Goal: Task Accomplishment & Management: Manage account settings

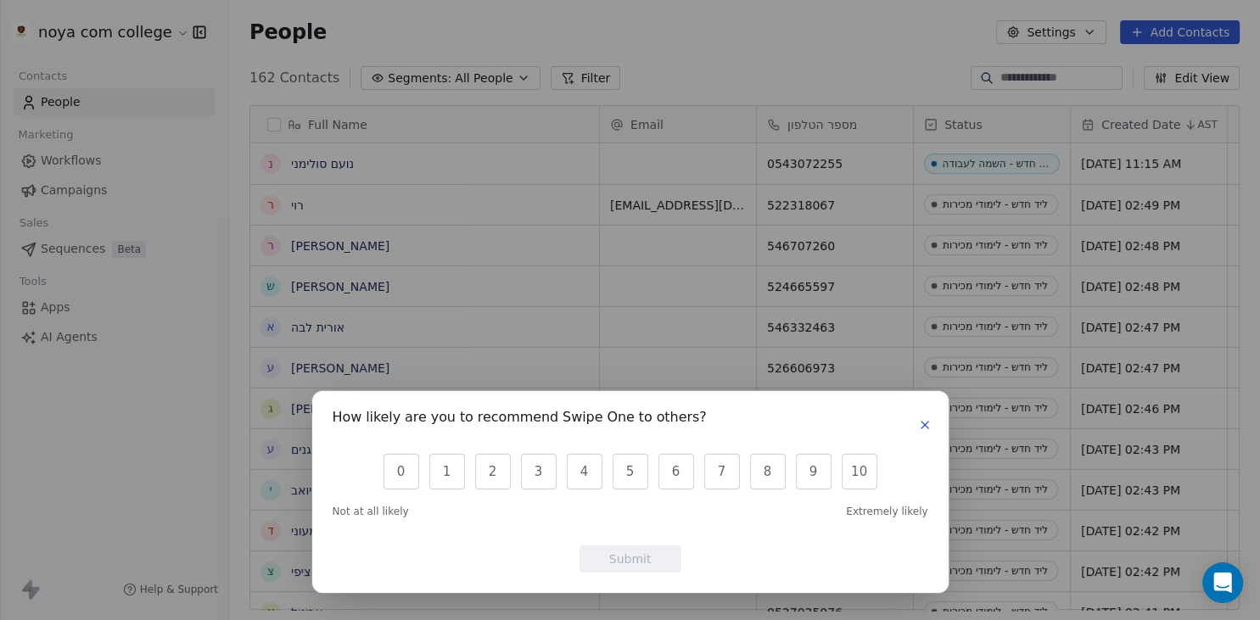
scroll to position [547, 1031]
click at [934, 426] on button "button" at bounding box center [925, 425] width 20 height 20
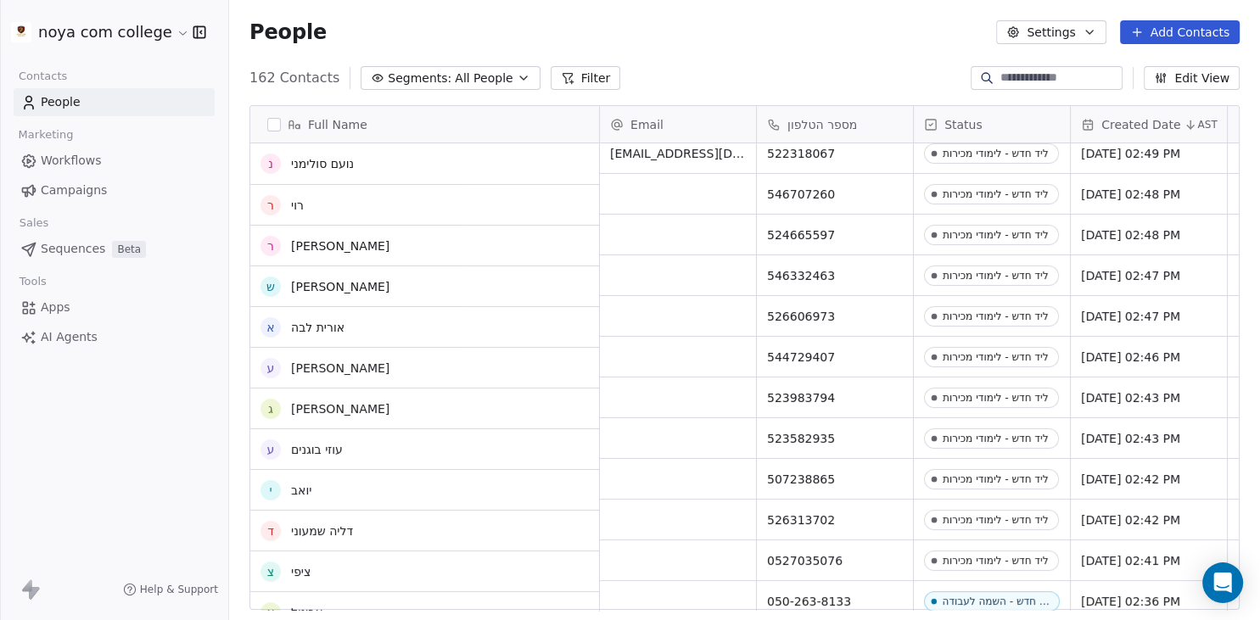
scroll to position [0, 0]
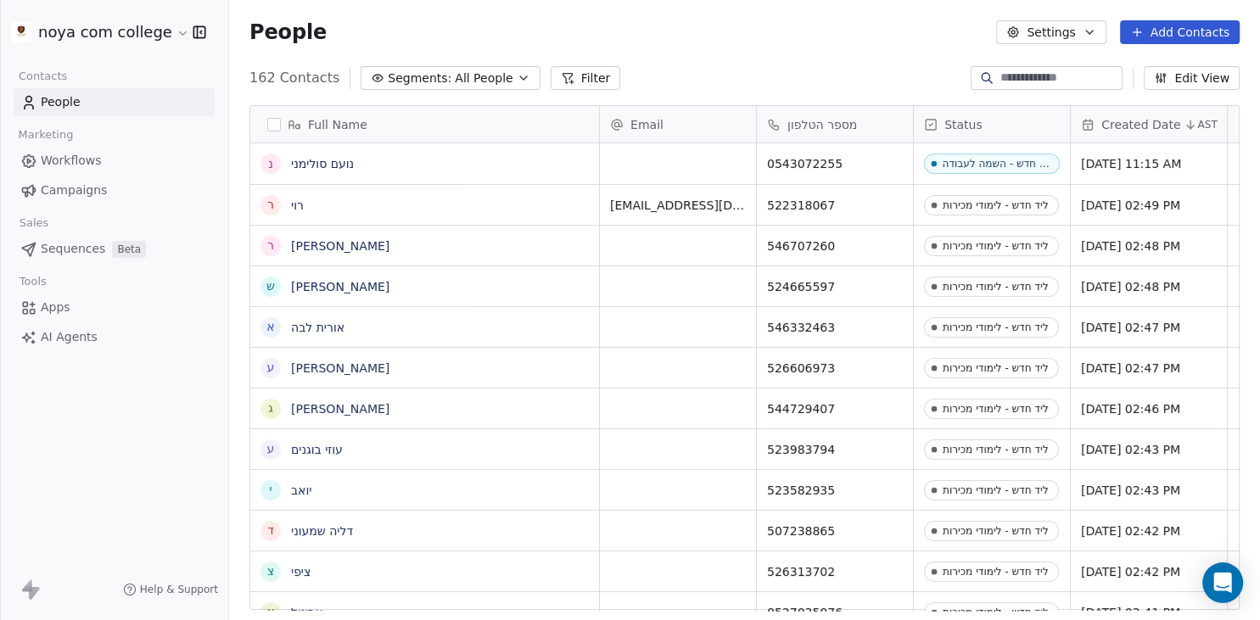
click at [691, 21] on div "People Settings Add Contacts" at bounding box center [745, 32] width 990 height 24
drag, startPoint x: 691, startPoint y: 21, endPoint x: 677, endPoint y: 21, distance: 13.6
click at [677, 21] on div "People Settings Add Contacts" at bounding box center [745, 32] width 990 height 24
click at [316, 29] on div "People Settings Add Contacts" at bounding box center [745, 32] width 990 height 24
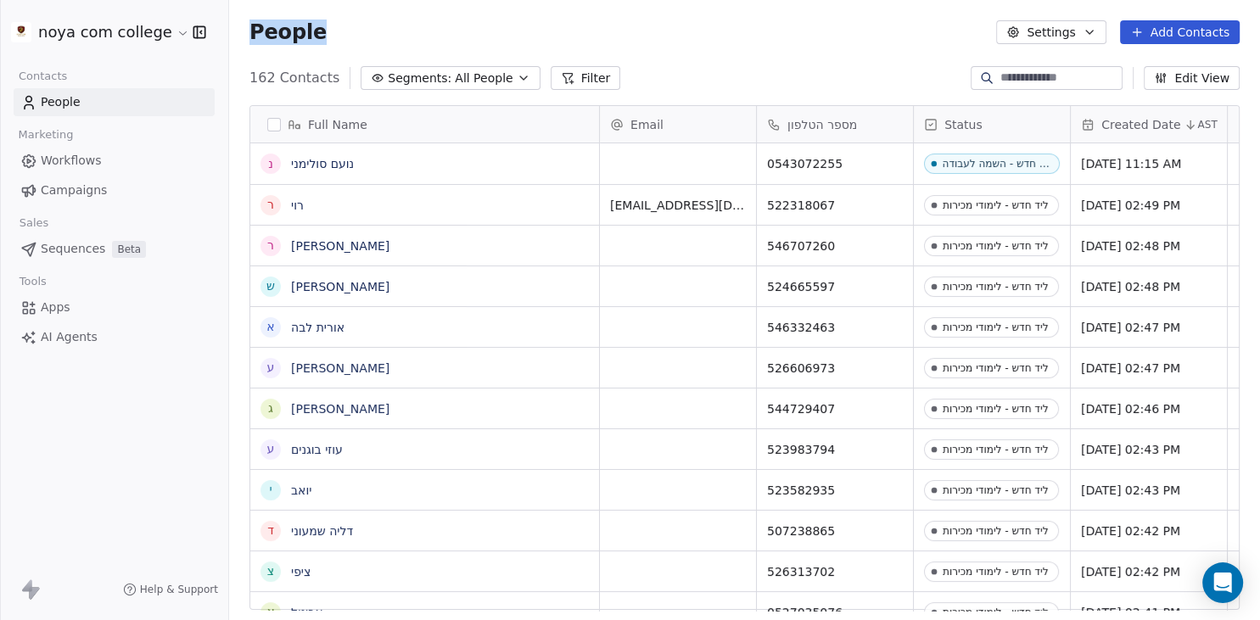
click at [316, 29] on div "People Settings Add Contacts" at bounding box center [745, 32] width 990 height 24
drag, startPoint x: 316, startPoint y: 29, endPoint x: 290, endPoint y: 33, distance: 25.8
click at [290, 33] on div "People Settings Add Contacts" at bounding box center [745, 32] width 990 height 24
click at [290, 33] on span "People" at bounding box center [288, 32] width 77 height 25
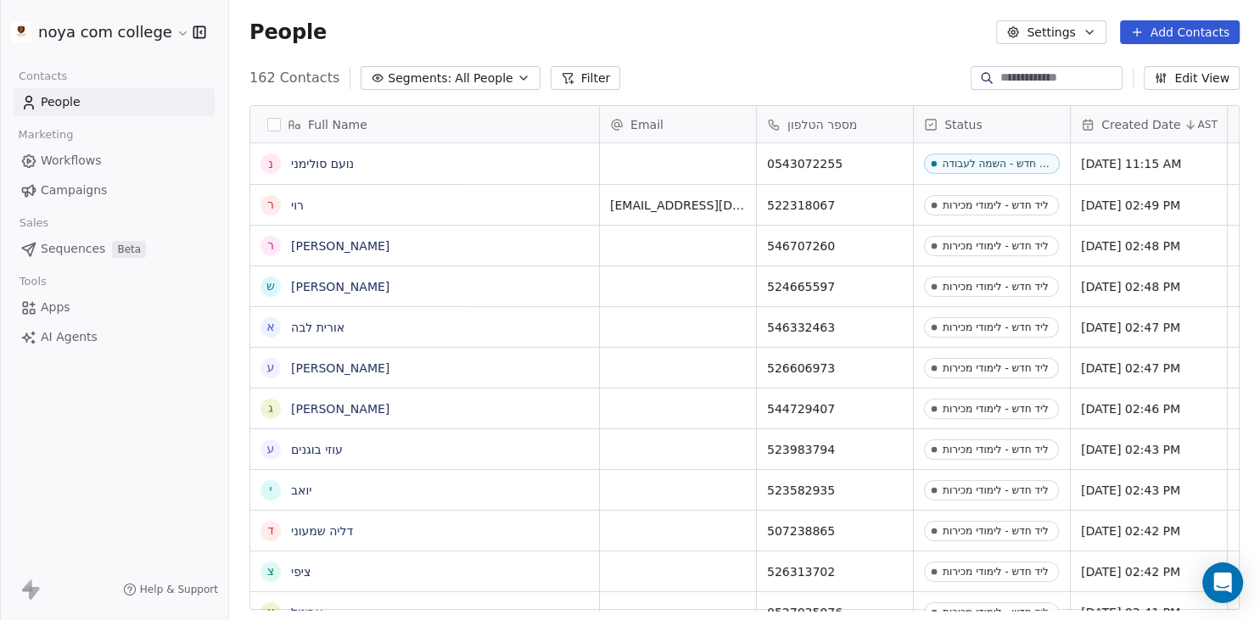
click at [290, 33] on span "People" at bounding box center [288, 32] width 77 height 25
